Goal: Contribute content: Contribute content

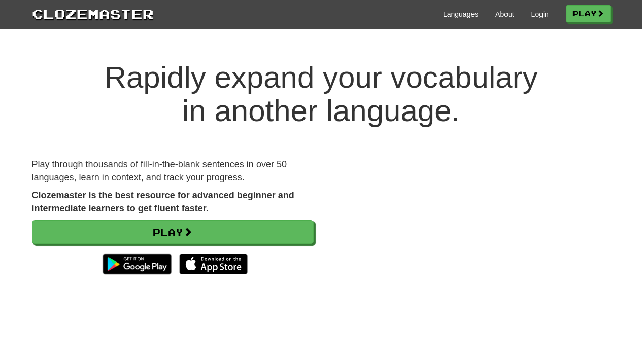
click at [536, 20] on div "Languages About Login Play" at bounding box center [382, 13] width 456 height 19
click at [533, 16] on link "Login" at bounding box center [539, 14] width 17 height 10
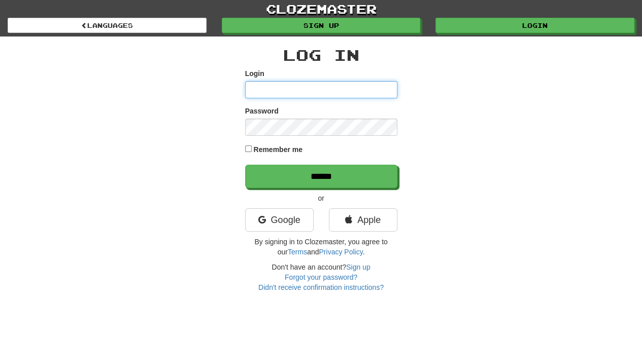
type input "**********"
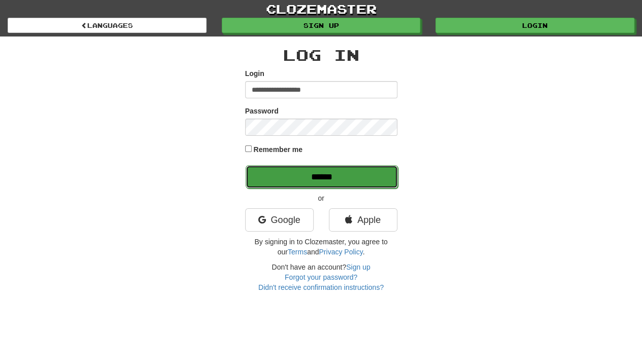
click at [337, 177] on input "******" at bounding box center [321, 176] width 152 height 23
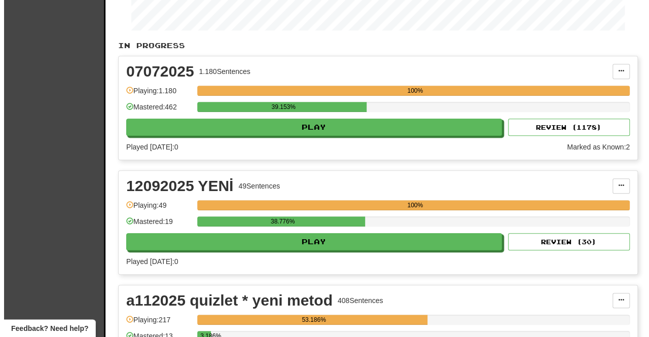
scroll to position [216, 0]
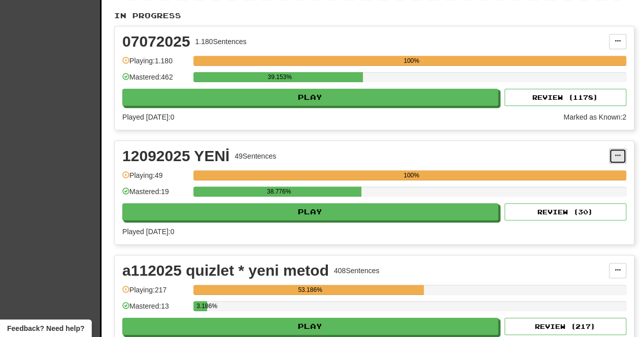
click at [621, 156] on button at bounding box center [617, 156] width 17 height 15
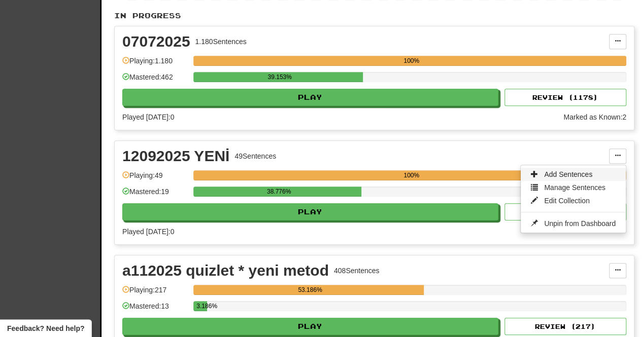
click at [568, 173] on span "Add Sentences" at bounding box center [568, 174] width 48 height 8
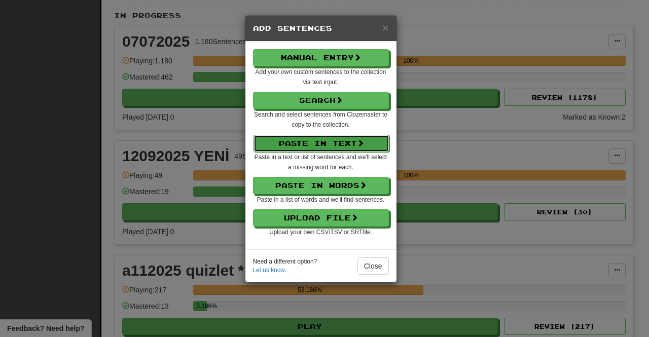
click at [338, 145] on button "Paste in Text" at bounding box center [322, 143] width 136 height 17
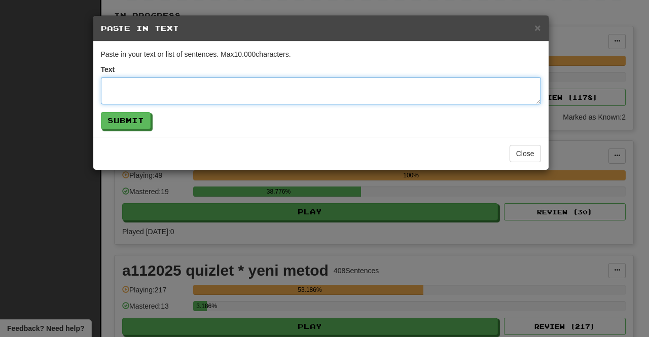
click at [183, 89] on textarea at bounding box center [321, 90] width 440 height 27
paste textarea "**********"
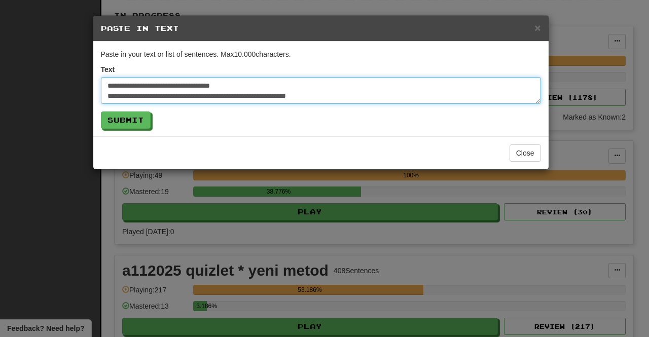
drag, startPoint x: 184, startPoint y: 91, endPoint x: 93, endPoint y: 72, distance: 92.9
click at [93, 72] on div "Paste in your text or list of sentences. Max 10.000 characters. Text Submit" at bounding box center [320, 89] width 455 height 95
type textarea "**********"
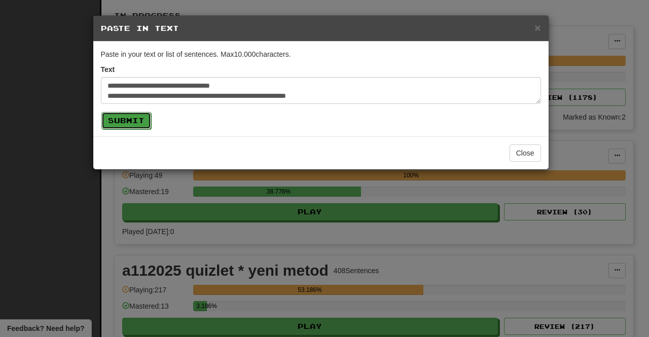
click at [136, 123] on button "Submit" at bounding box center [126, 120] width 50 height 17
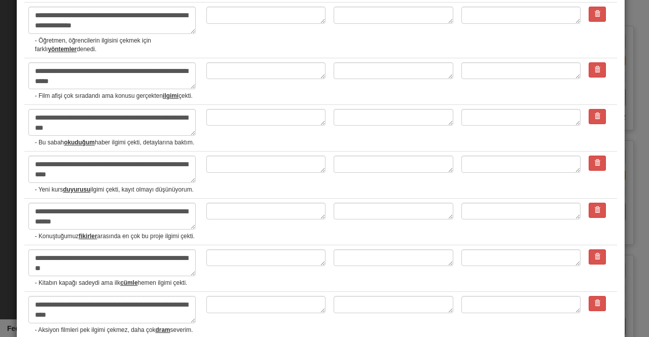
scroll to position [2342, 0]
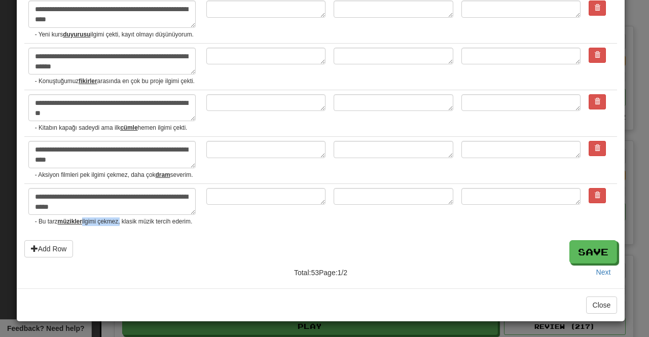
drag, startPoint x: 122, startPoint y: 224, endPoint x: 84, endPoint y: 226, distance: 38.1
click at [84, 226] on small "- Bu tarz müzikler ilgimi çekmez, klasik müzik tercih ederim." at bounding box center [116, 222] width 163 height 9
drag, startPoint x: 126, startPoint y: 170, endPoint x: 91, endPoint y: 170, distance: 35.0
click at [91, 171] on small "- Aksiyon filmleri pek ilgimi çekmez, daha çok dram severim." at bounding box center [116, 175] width 163 height 9
drag, startPoint x: 190, startPoint y: 120, endPoint x: 161, endPoint y: 119, distance: 28.9
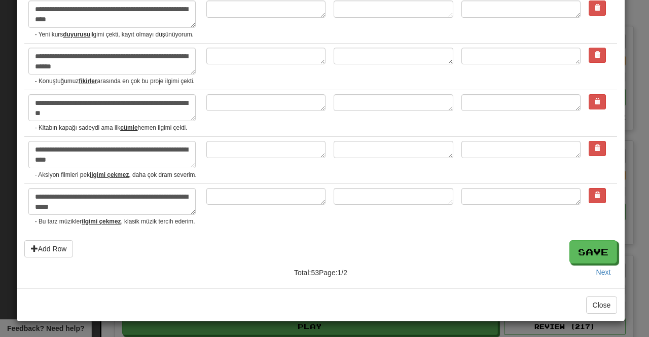
click at [161, 124] on small "- Kitabın kapağı sadeydi ama ilk cümle hemen ilgimi çekti." at bounding box center [116, 128] width 163 height 9
drag, startPoint x: 47, startPoint y: 73, endPoint x: 168, endPoint y: 67, distance: 121.9
click at [168, 77] on small "- Konuştuğumuz fikirler arasında en çok bu proje ilgimi çekti." at bounding box center [116, 81] width 163 height 9
click at [598, 259] on button "Save" at bounding box center [594, 252] width 48 height 23
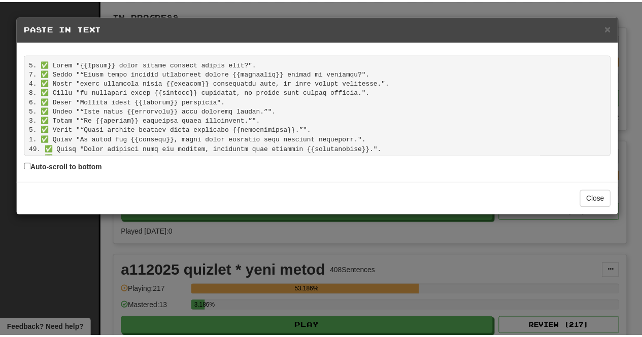
scroll to position [425, 0]
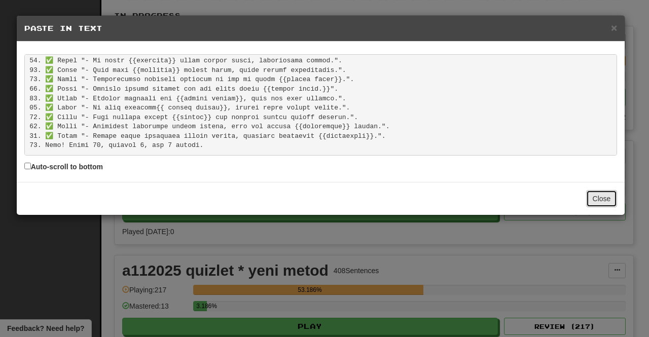
click at [609, 193] on button "Close" at bounding box center [601, 198] width 31 height 17
